Goal: Check status: Check status

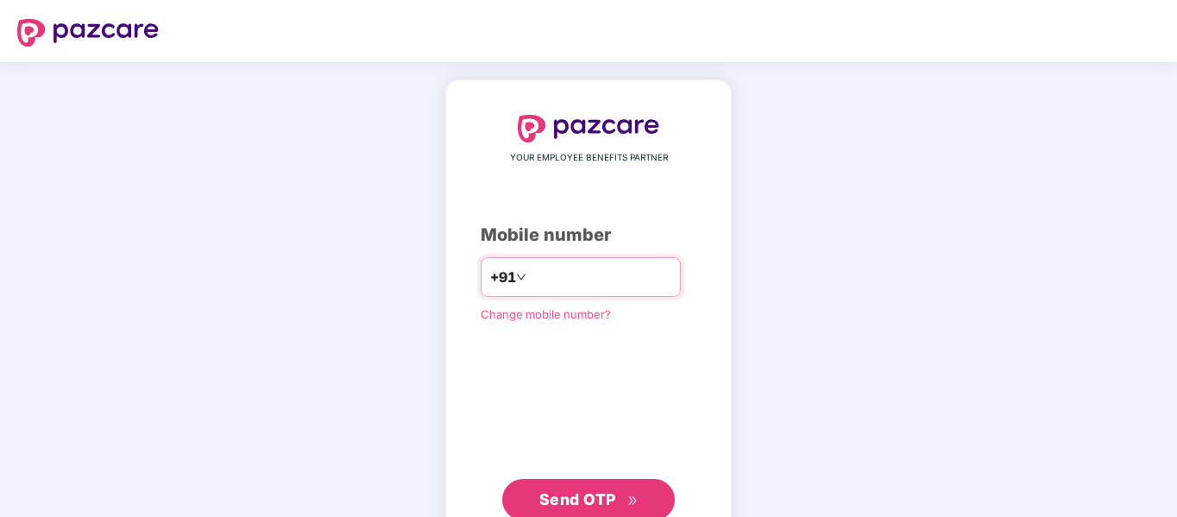
click at [545, 278] on input "number" at bounding box center [601, 277] width 142 height 28
type input "**********"
click at [585, 490] on span "Send OTP" at bounding box center [577, 499] width 77 height 18
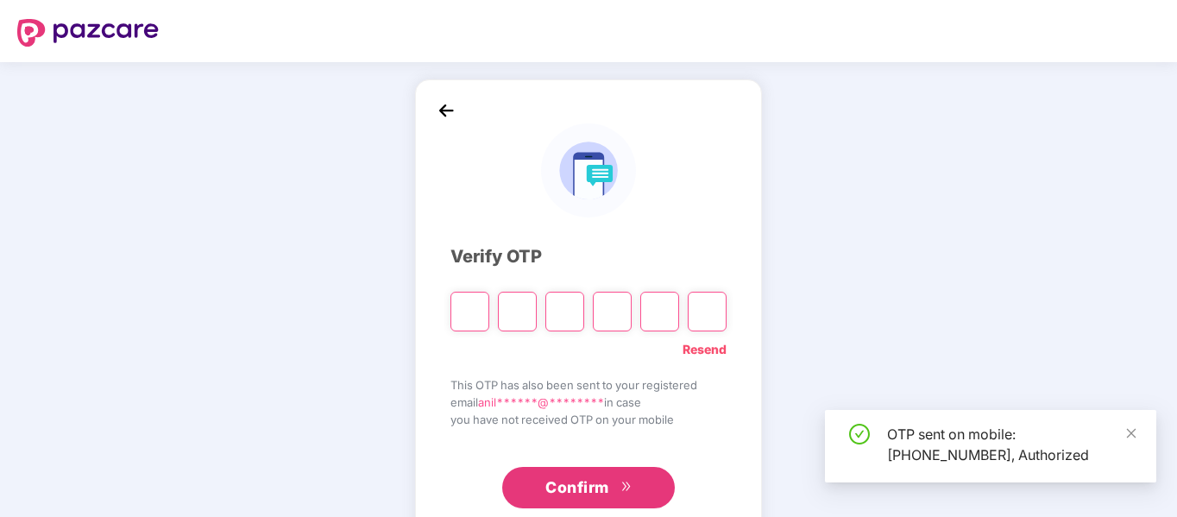
click at [1023, 432] on div "OTP sent on mobile: [PHONE_NUMBER], Authorized" at bounding box center [1011, 444] width 249 height 41
click at [466, 309] on input "Please enter verification code. Digit 1" at bounding box center [469, 312] width 39 height 40
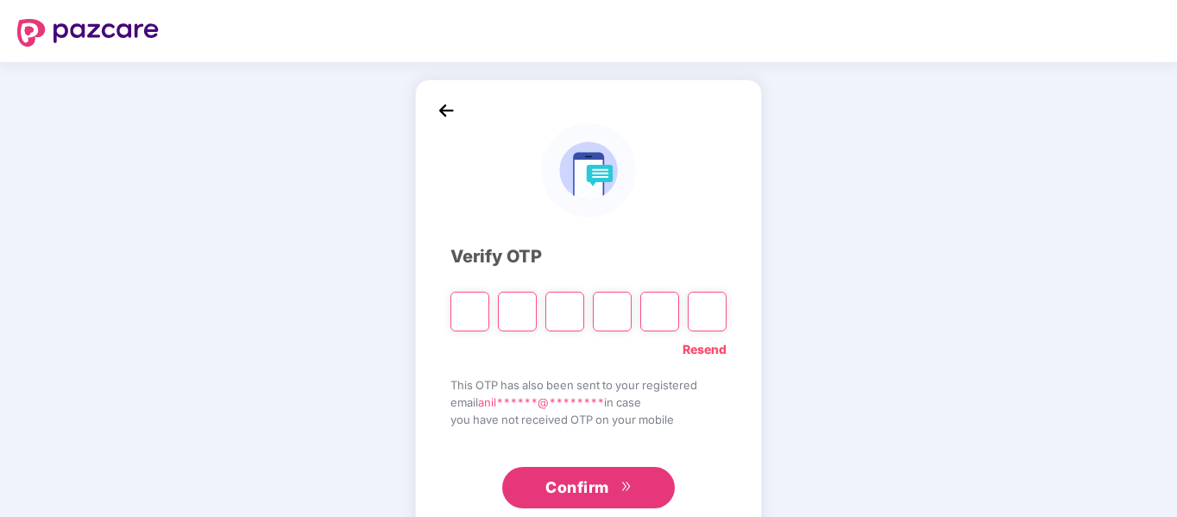
type input "*"
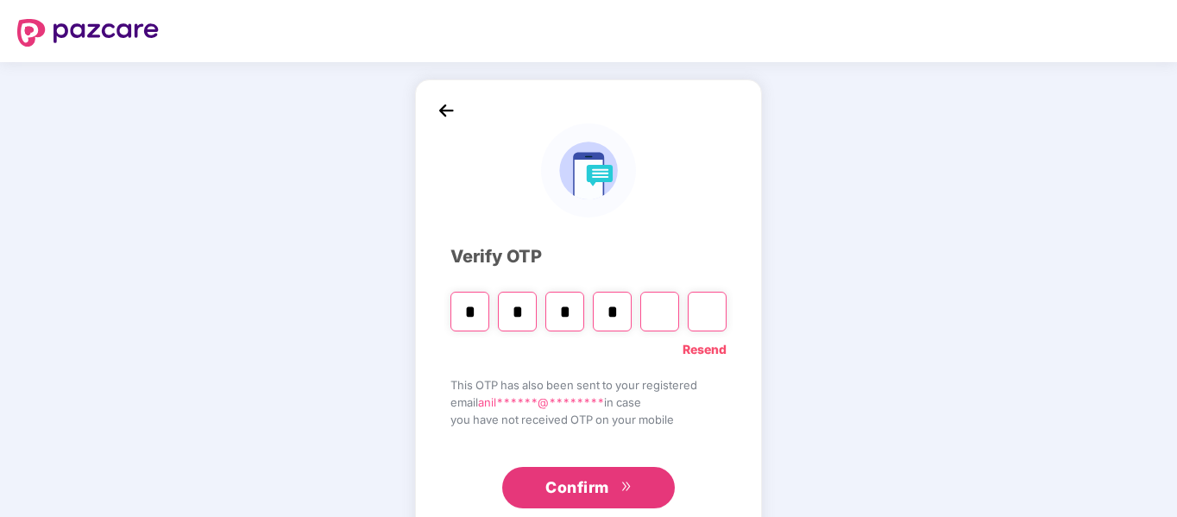
type input "*"
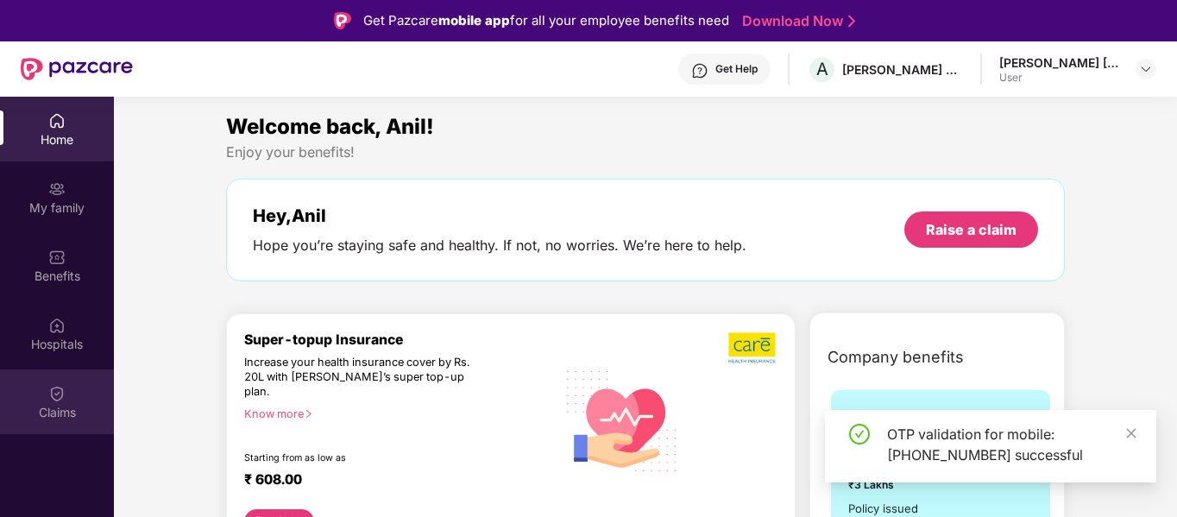
click at [52, 405] on div "Claims" at bounding box center [57, 412] width 114 height 17
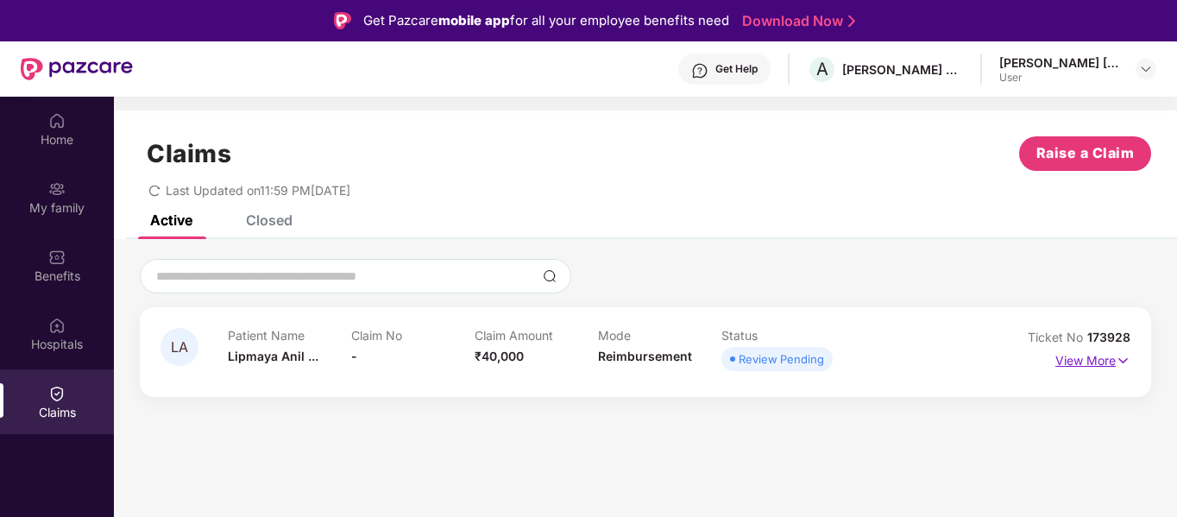
click at [1107, 361] on p "View More" at bounding box center [1092, 358] width 75 height 23
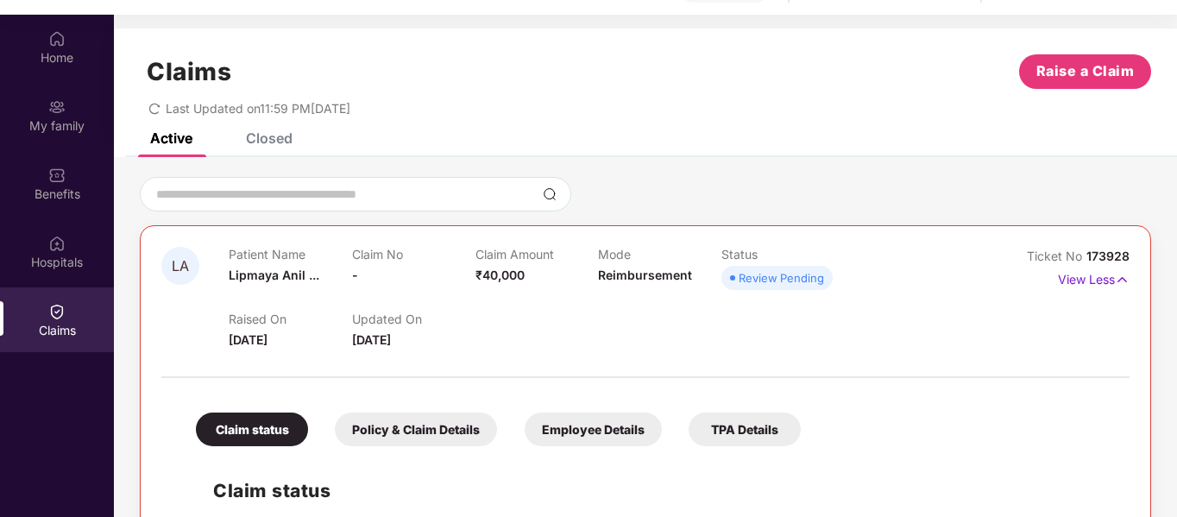
scroll to position [97, 0]
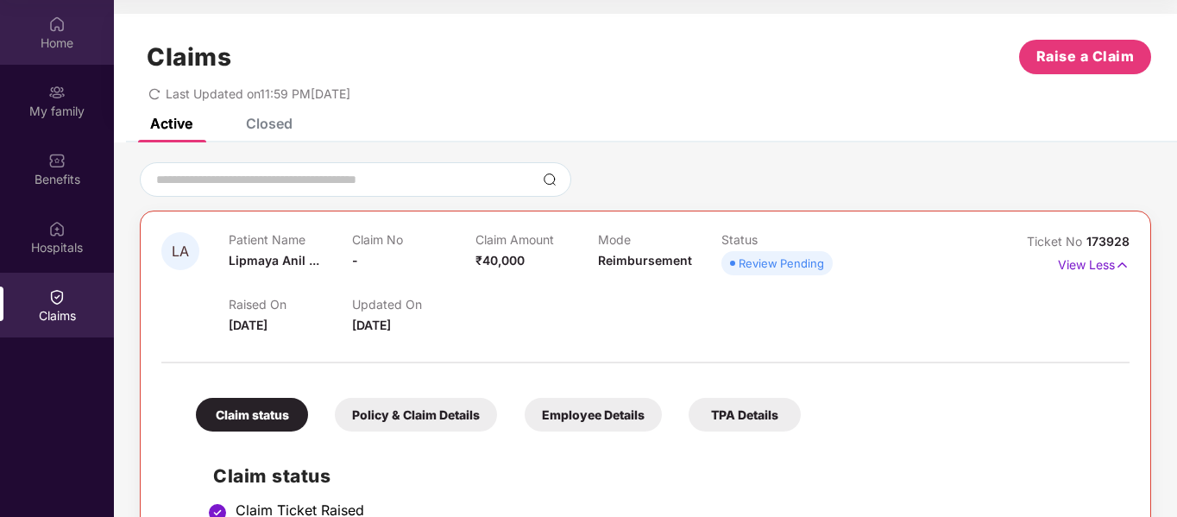
click at [56, 26] on img at bounding box center [56, 24] width 17 height 17
